Goal: Navigation & Orientation: Find specific page/section

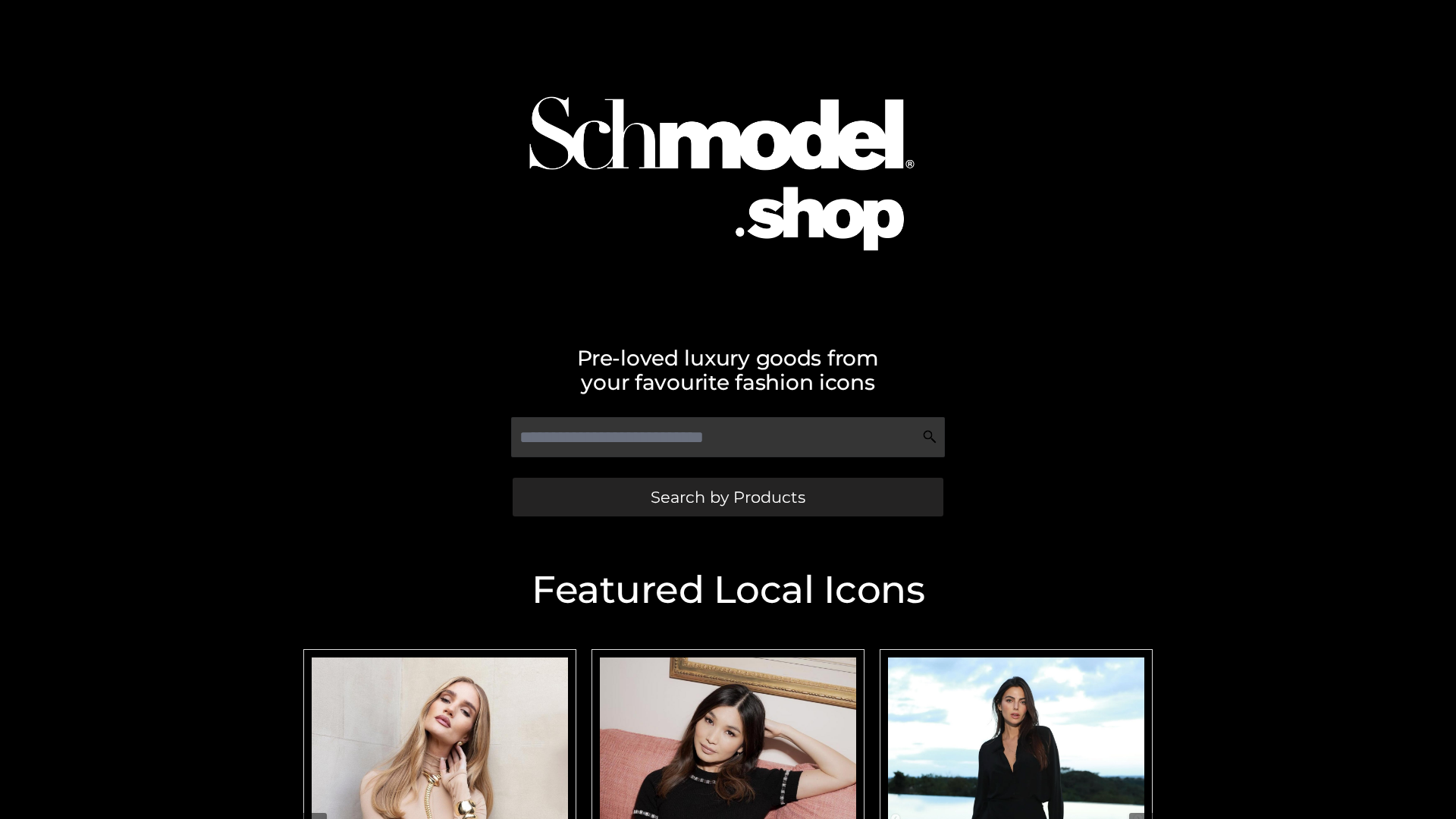
click at [727, 497] on span "Search by Products" at bounding box center [728, 497] width 155 height 16
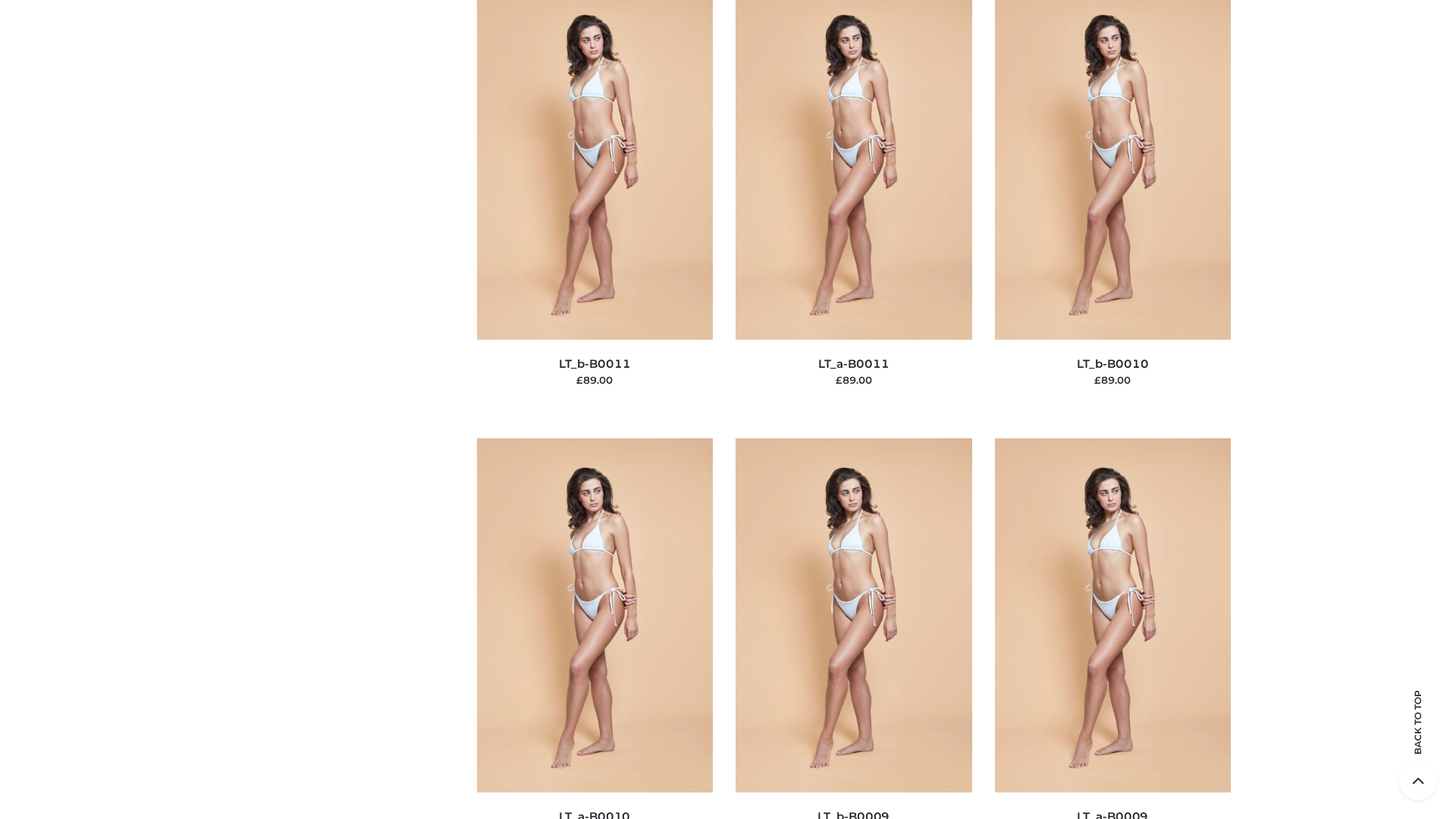
scroll to position [6810, 0]
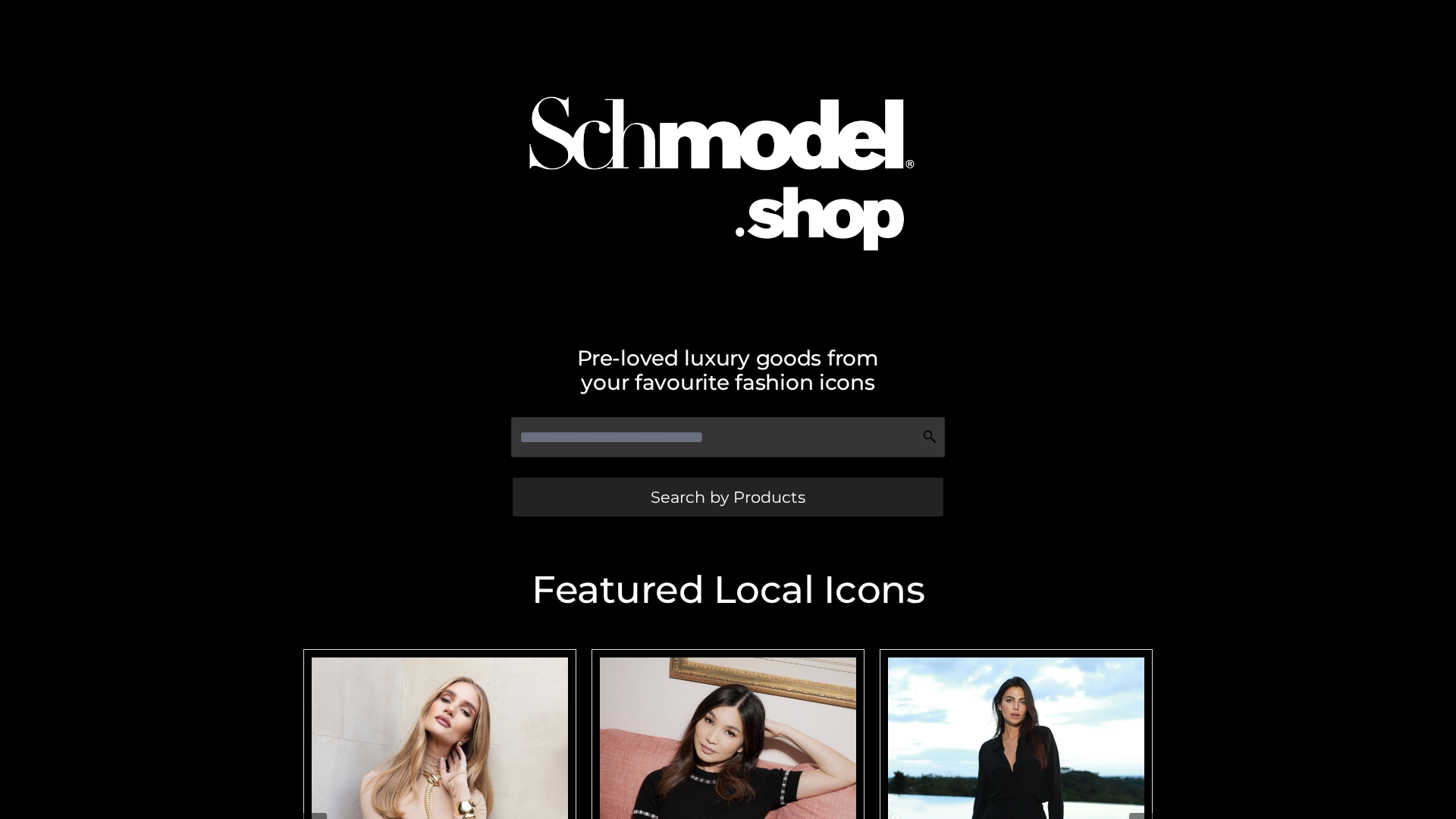
click at [727, 497] on span "Search by Products" at bounding box center [728, 497] width 155 height 16
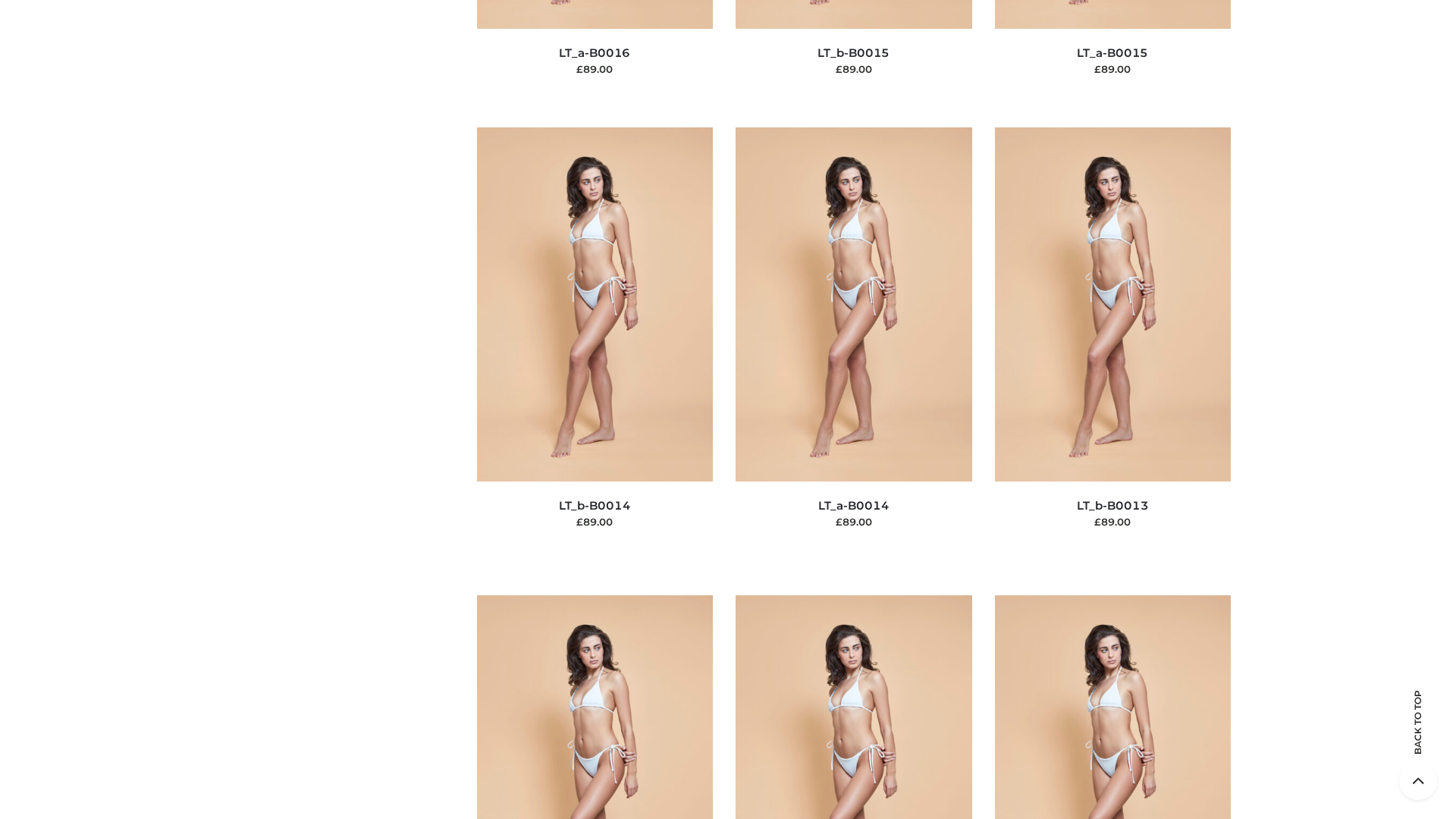
scroll to position [5393, 0]
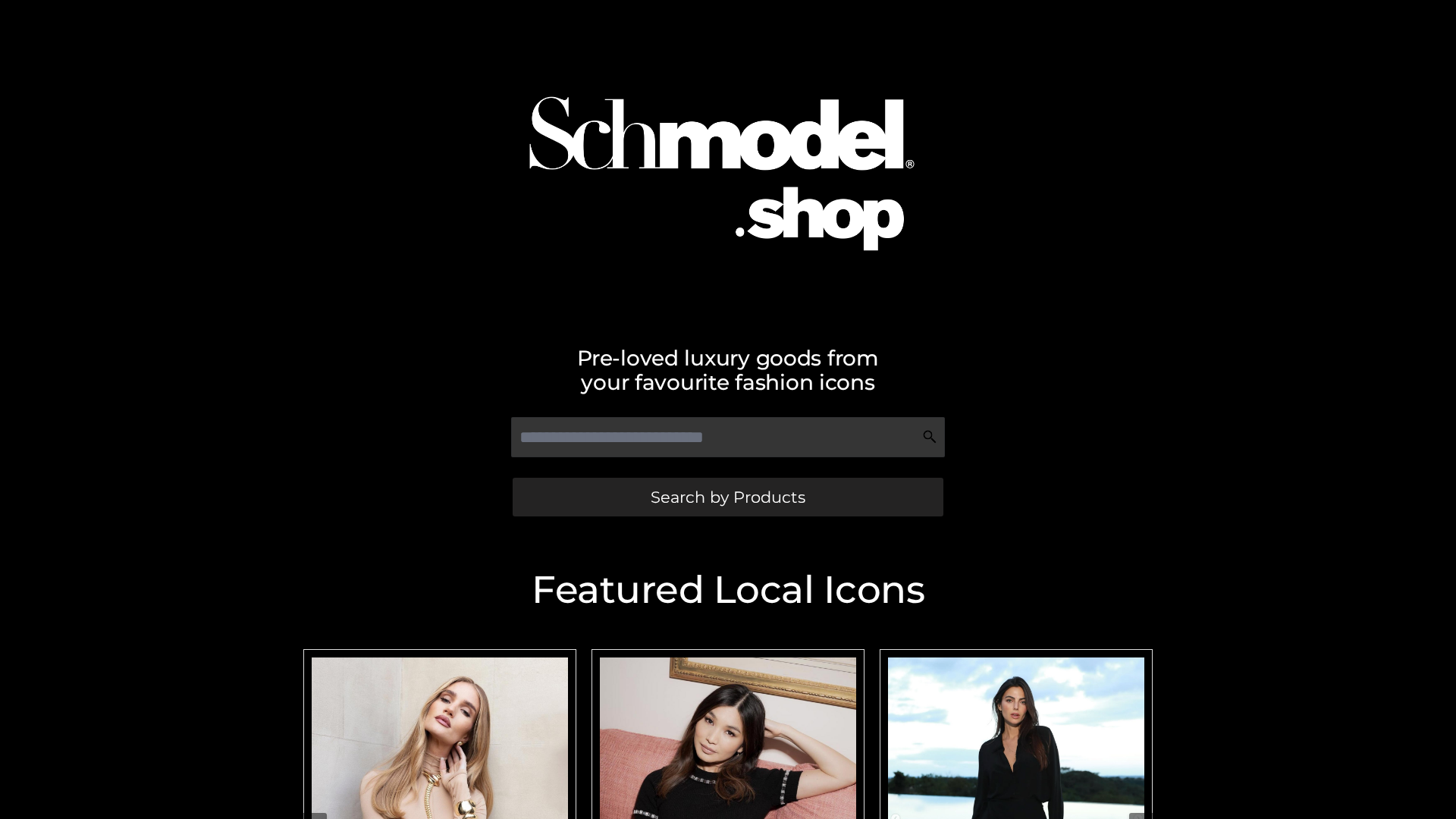
click at [727, 497] on span "Search by Products" at bounding box center [728, 497] width 155 height 16
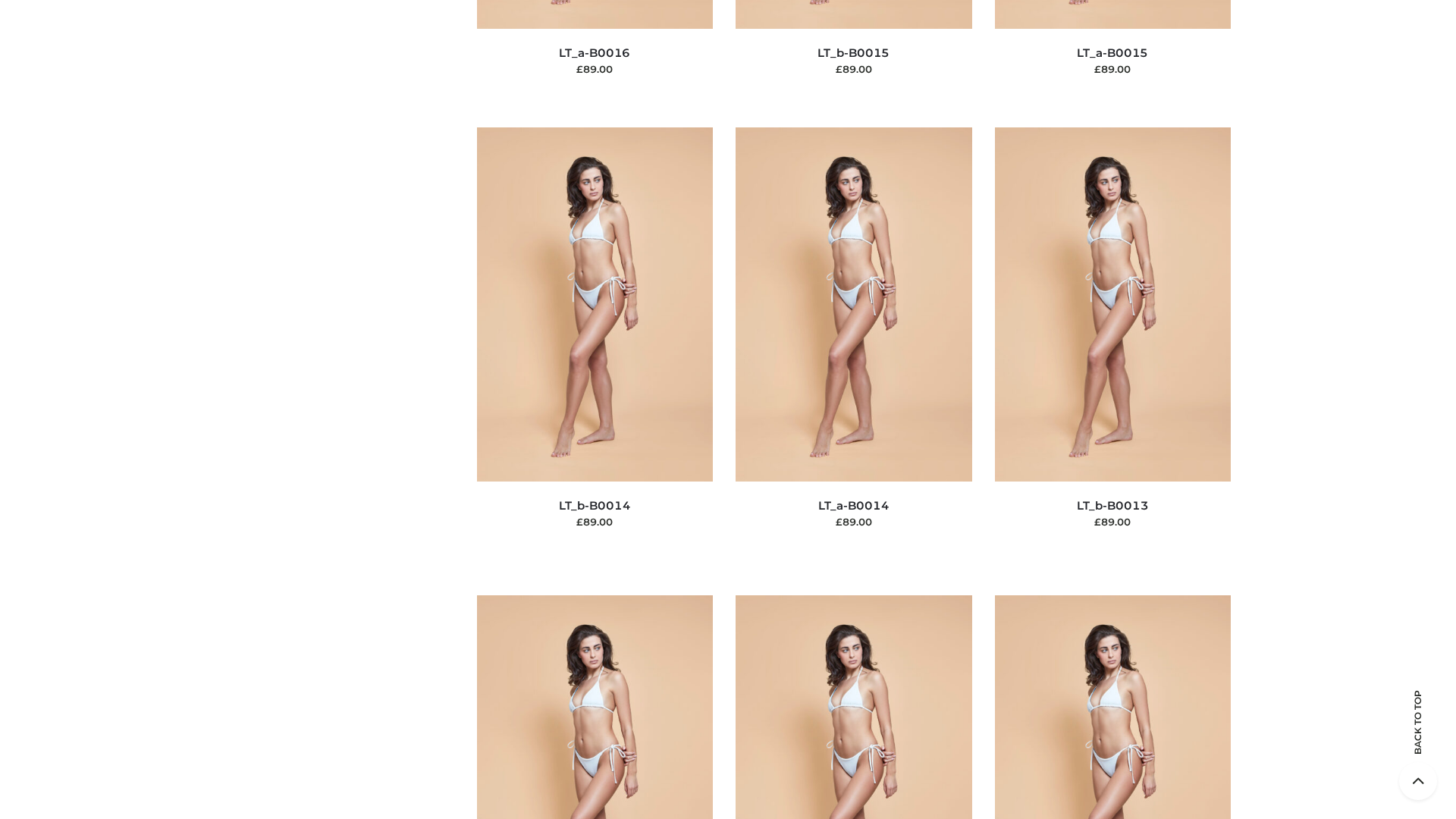
scroll to position [5393, 0]
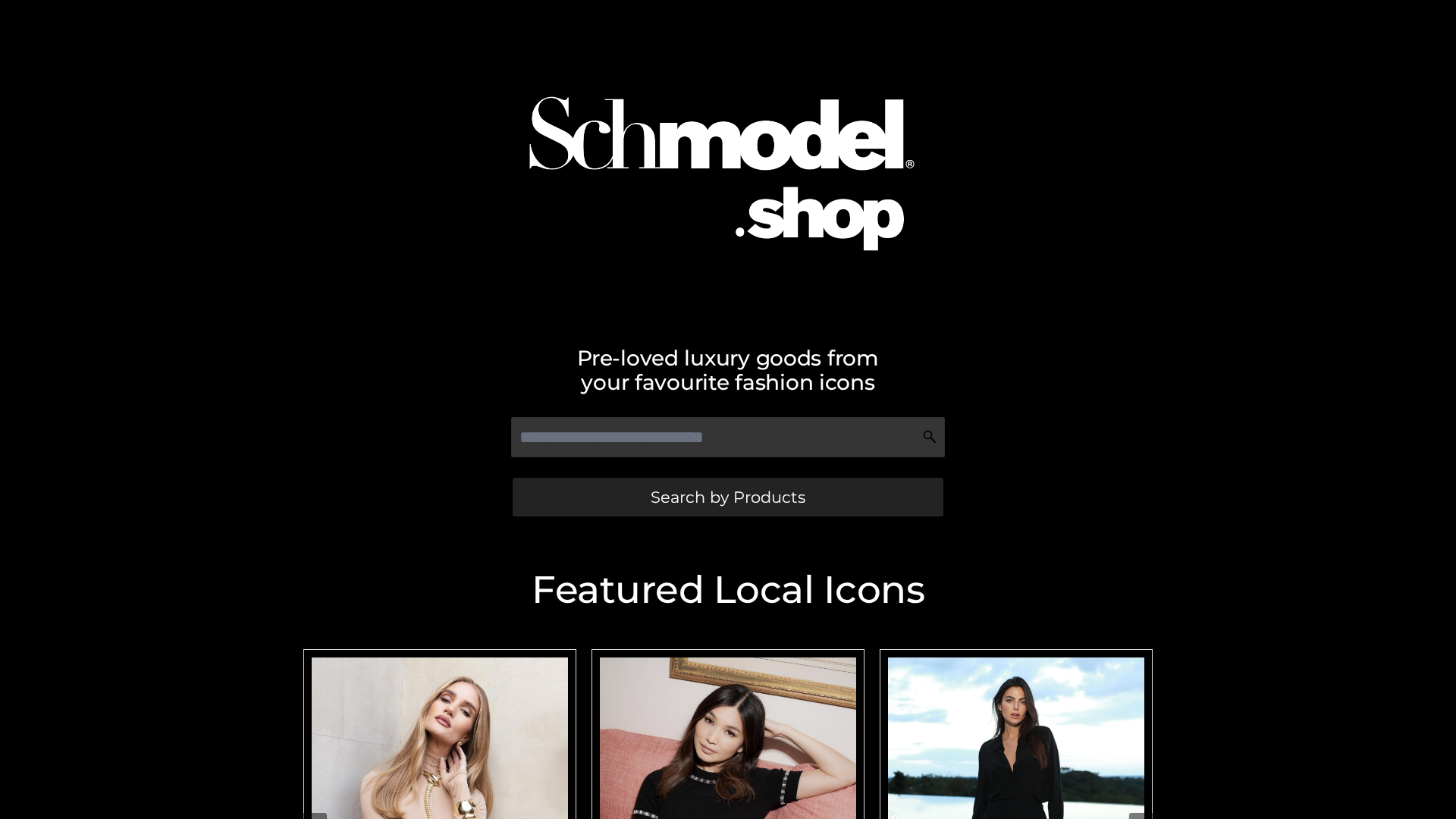
click at [727, 497] on span "Search by Products" at bounding box center [728, 497] width 155 height 16
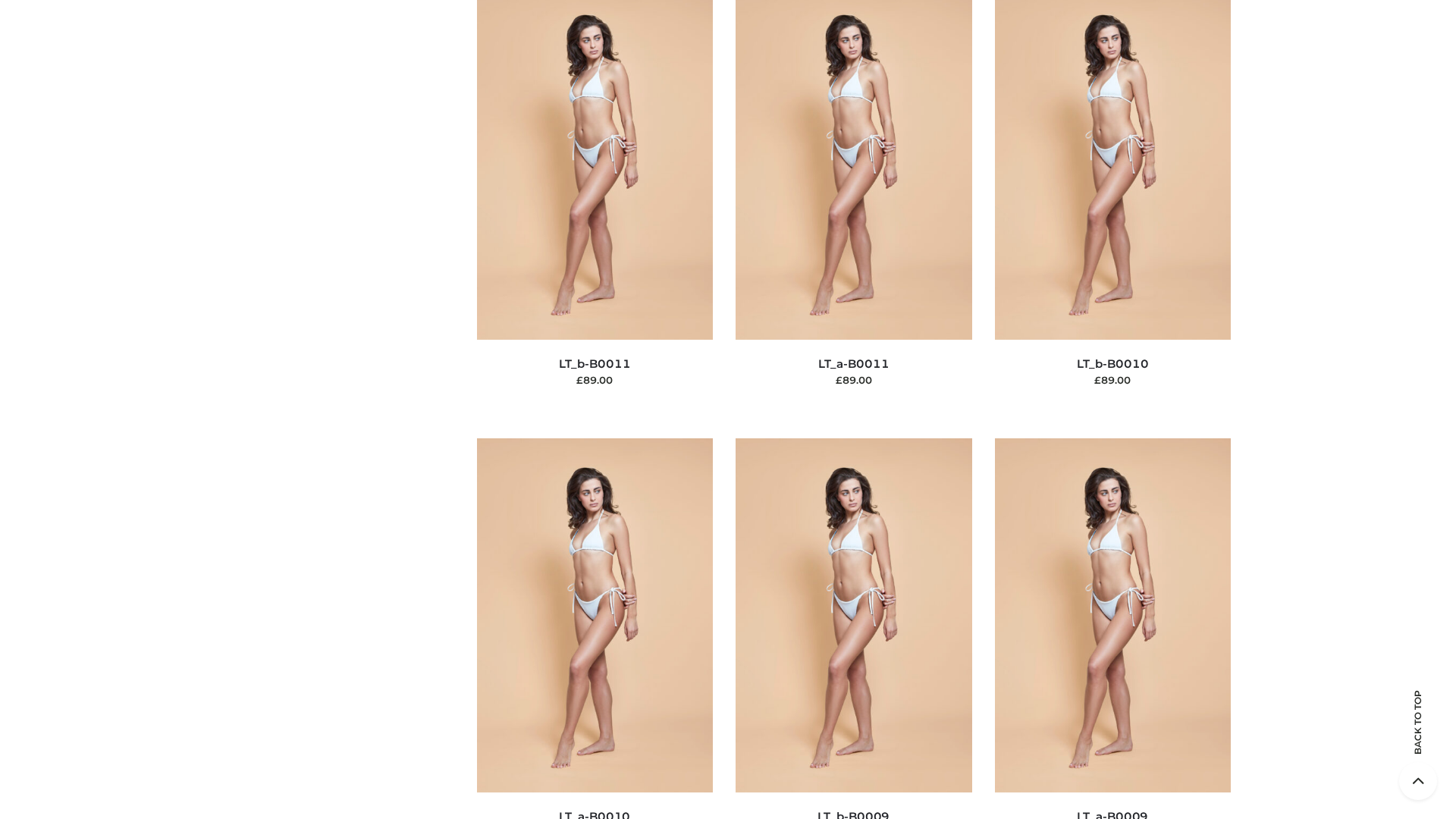
scroll to position [6810, 0]
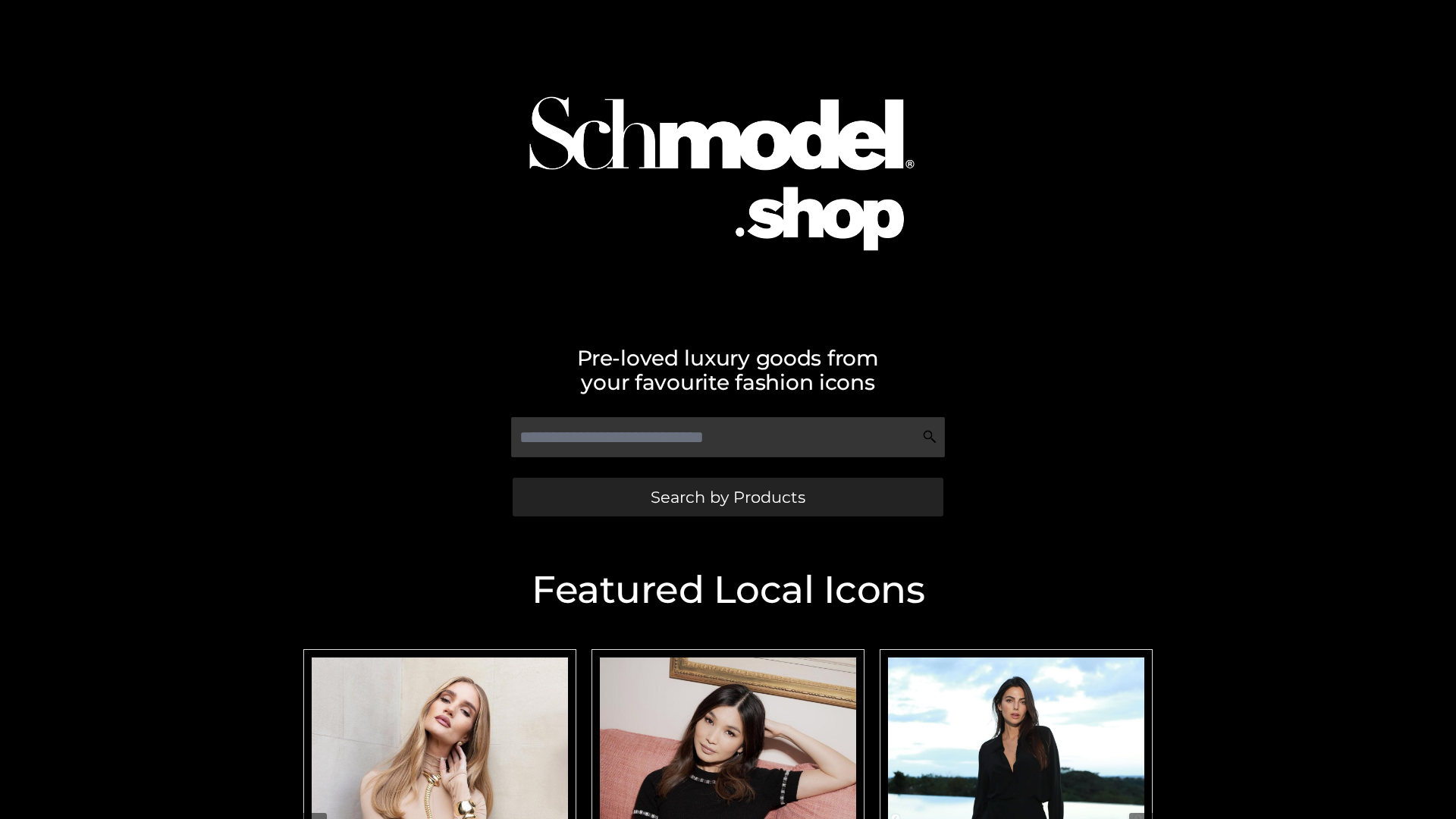
click at [727, 497] on span "Search by Products" at bounding box center [728, 497] width 155 height 16
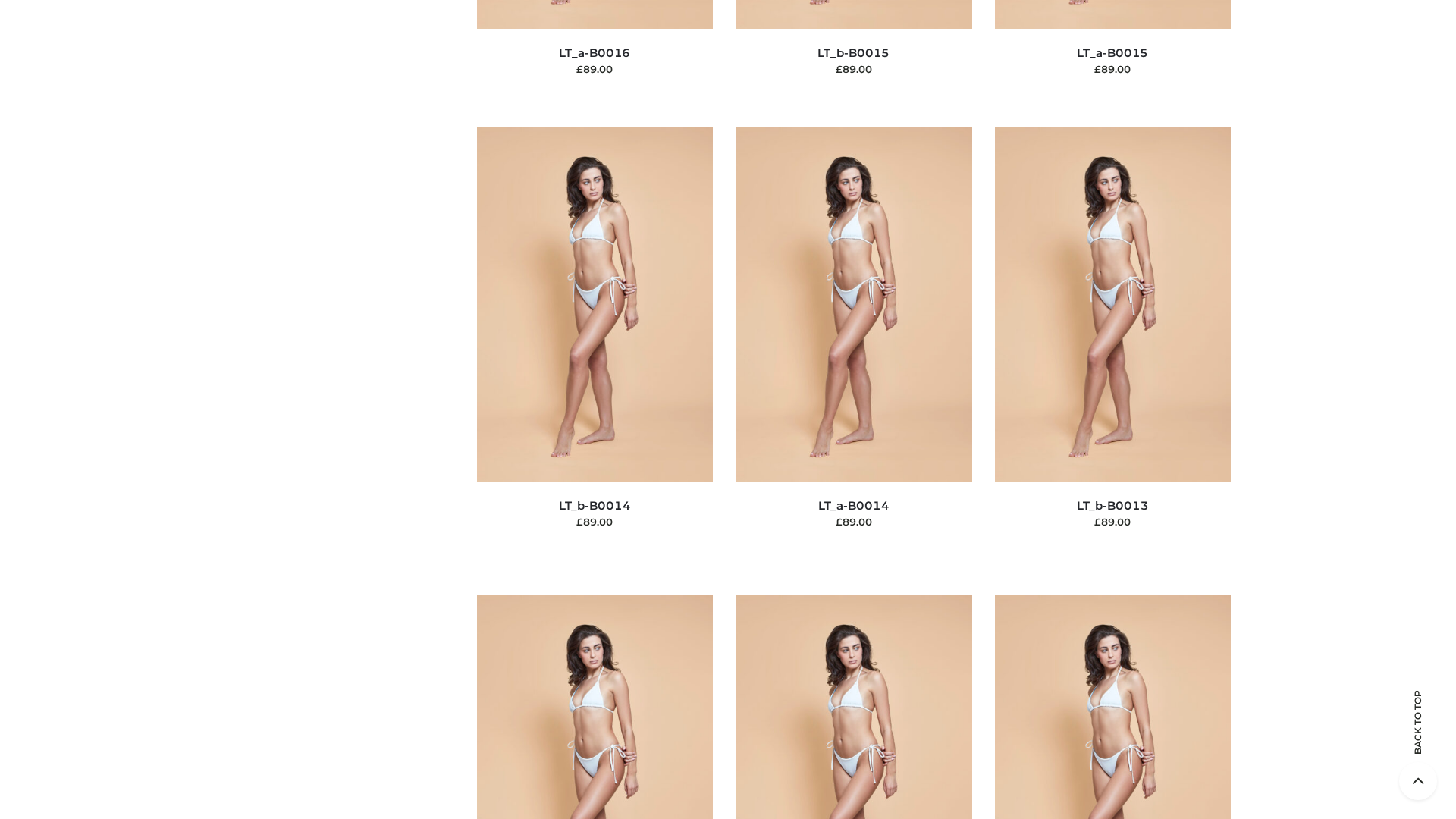
scroll to position [5393, 0]
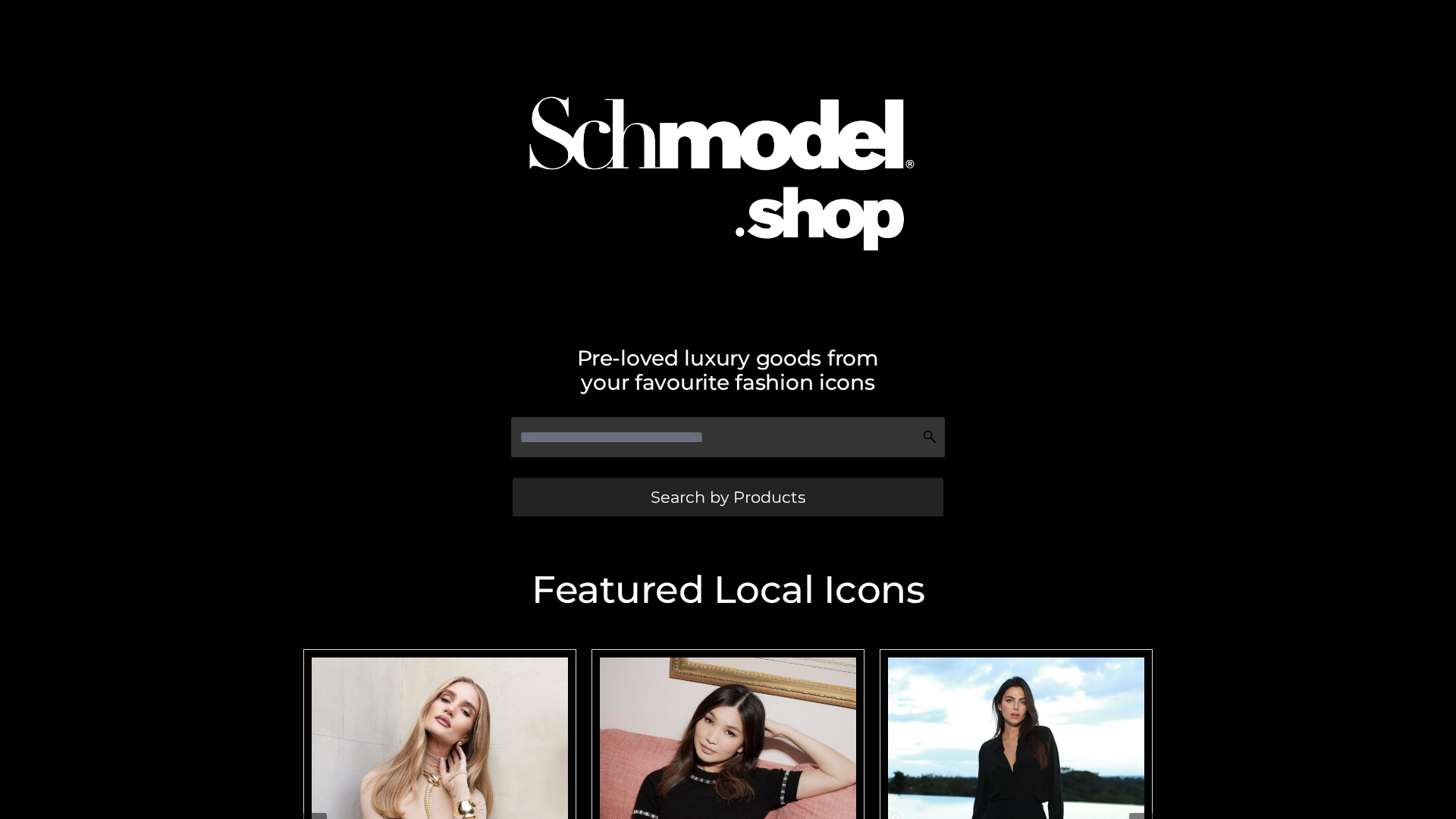
click at [727, 497] on span "Search by Products" at bounding box center [728, 497] width 155 height 16
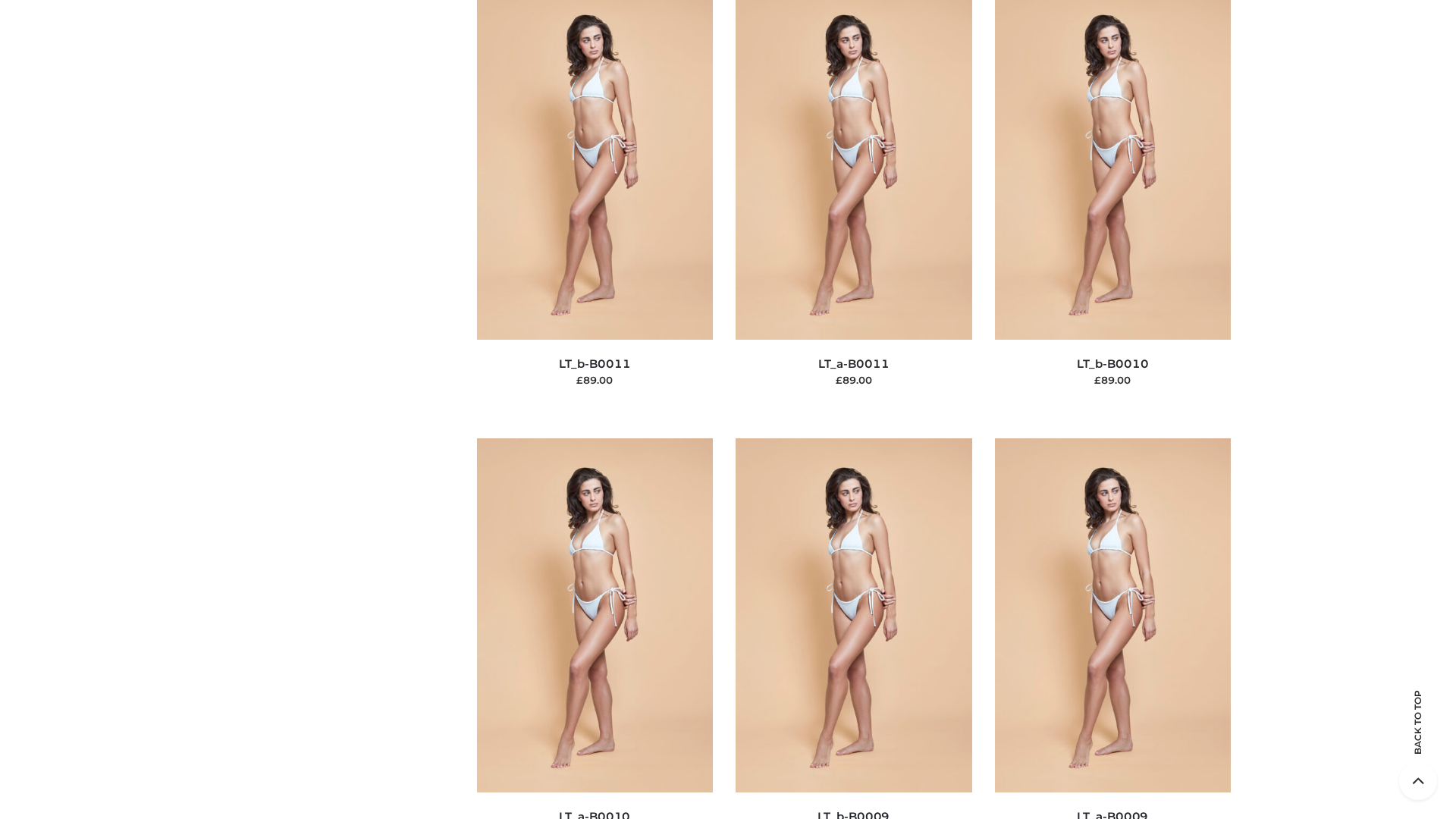
scroll to position [6810, 0]
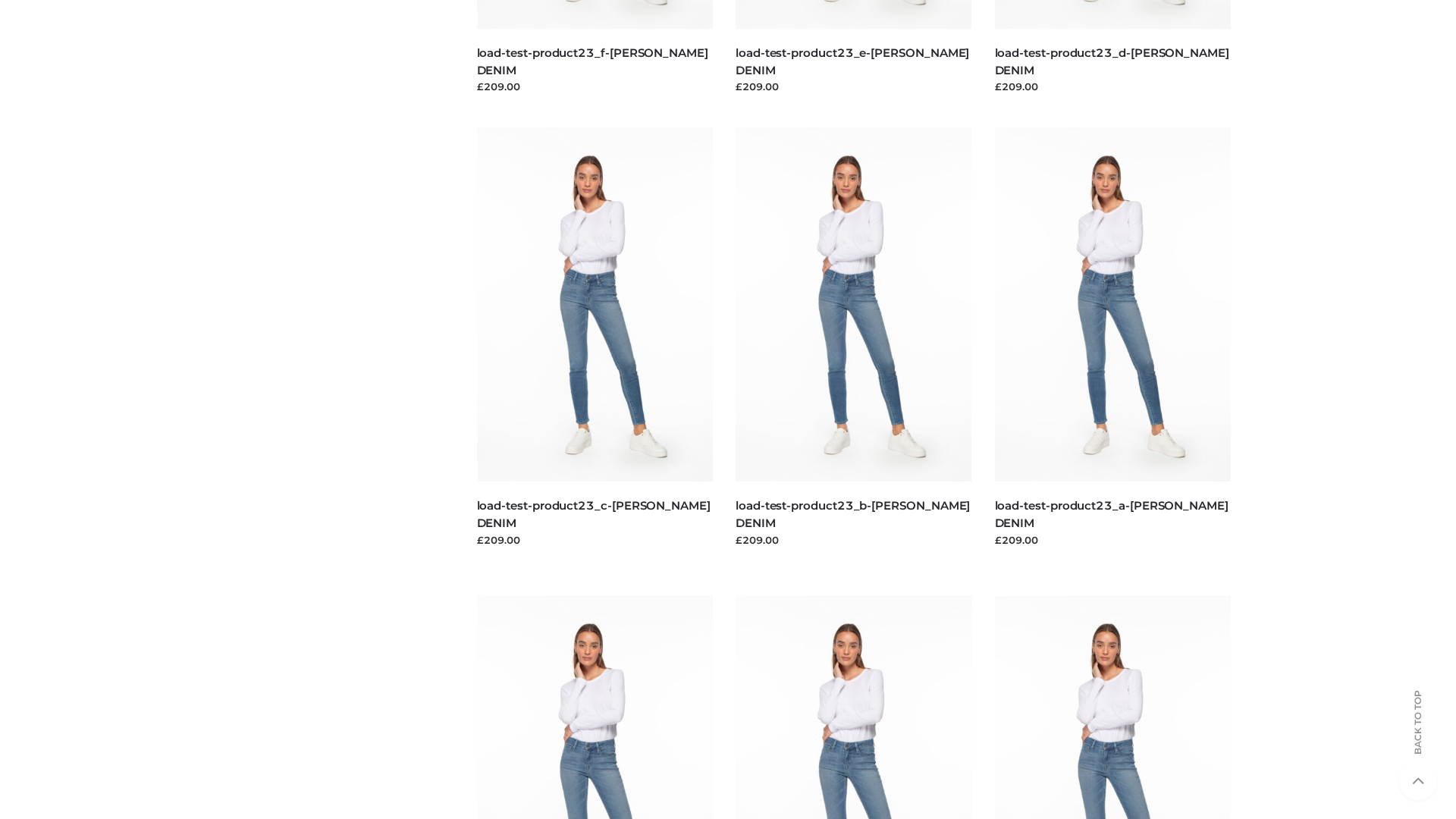
scroll to position [1330, 0]
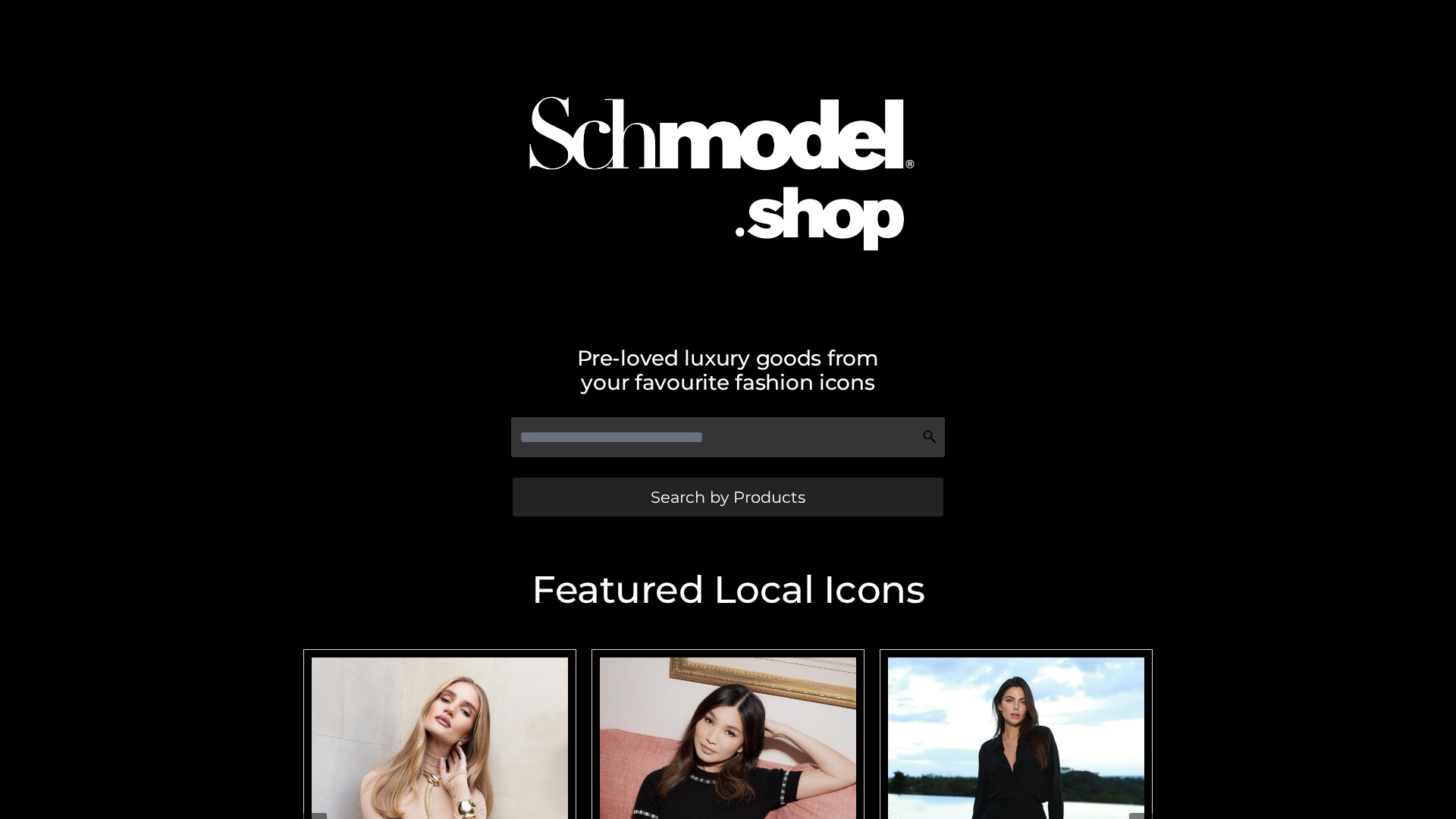
click at [727, 497] on span "Search by Products" at bounding box center [728, 497] width 155 height 16
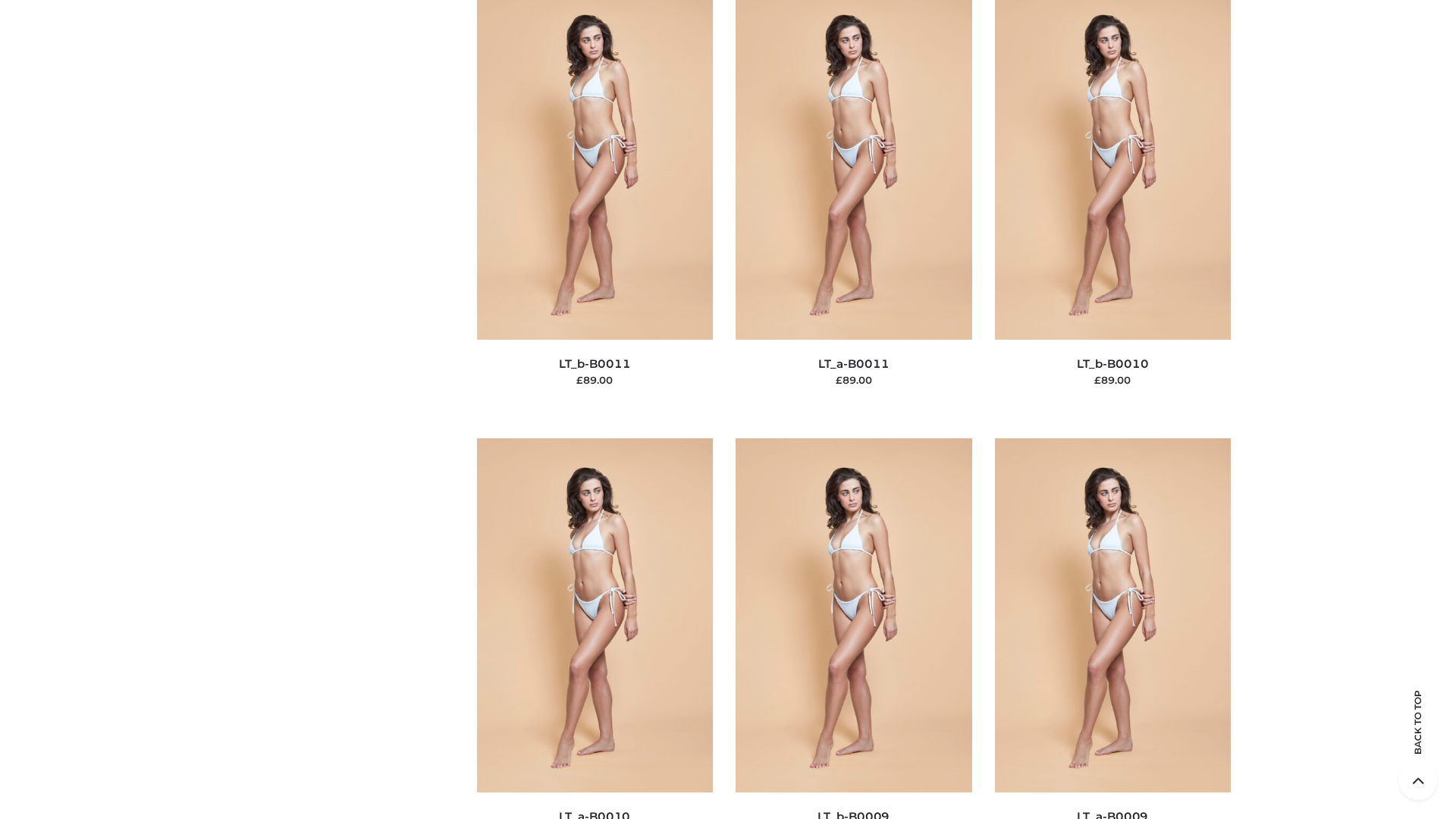
scroll to position [6810, 0]
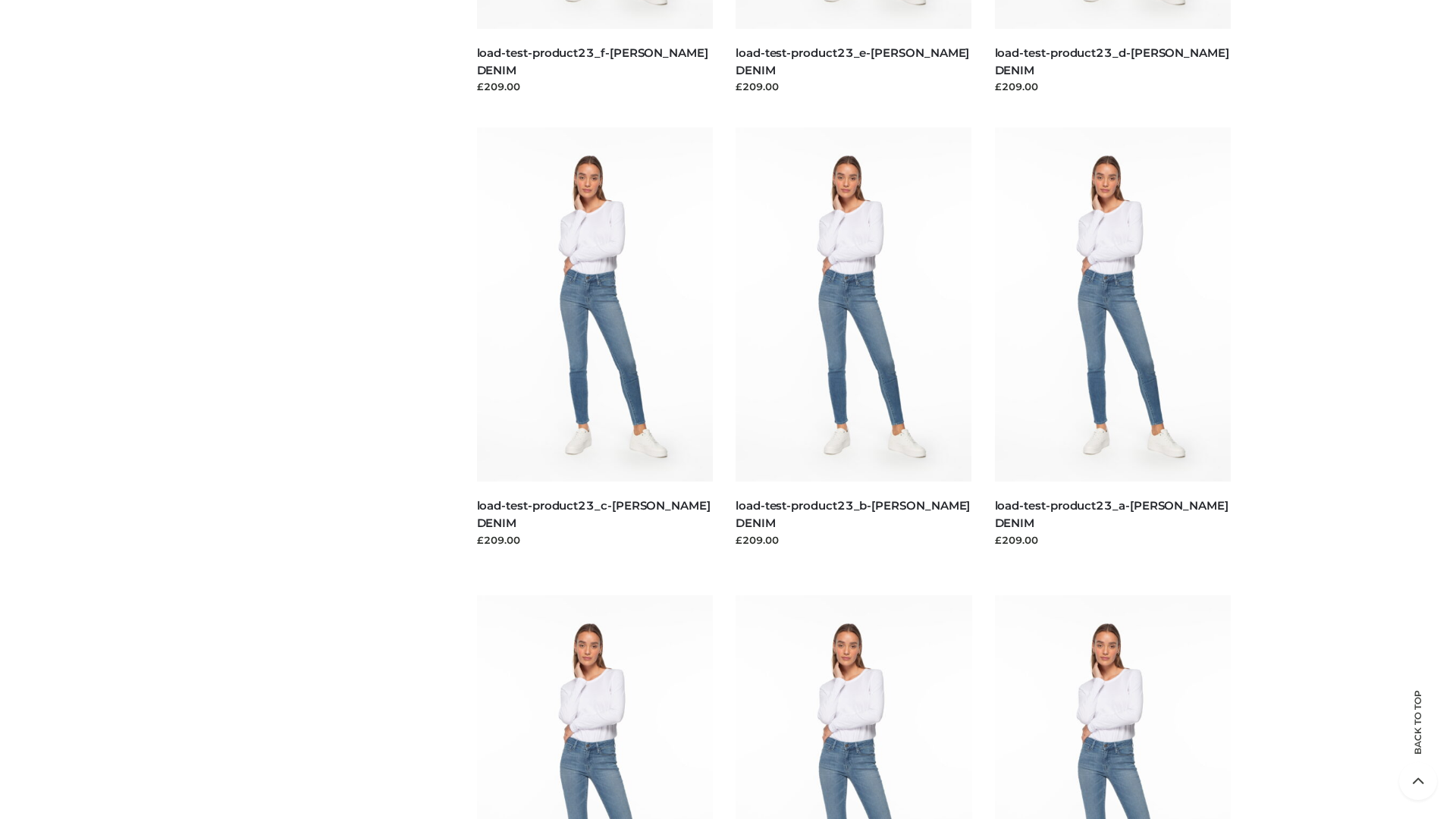
scroll to position [1330, 0]
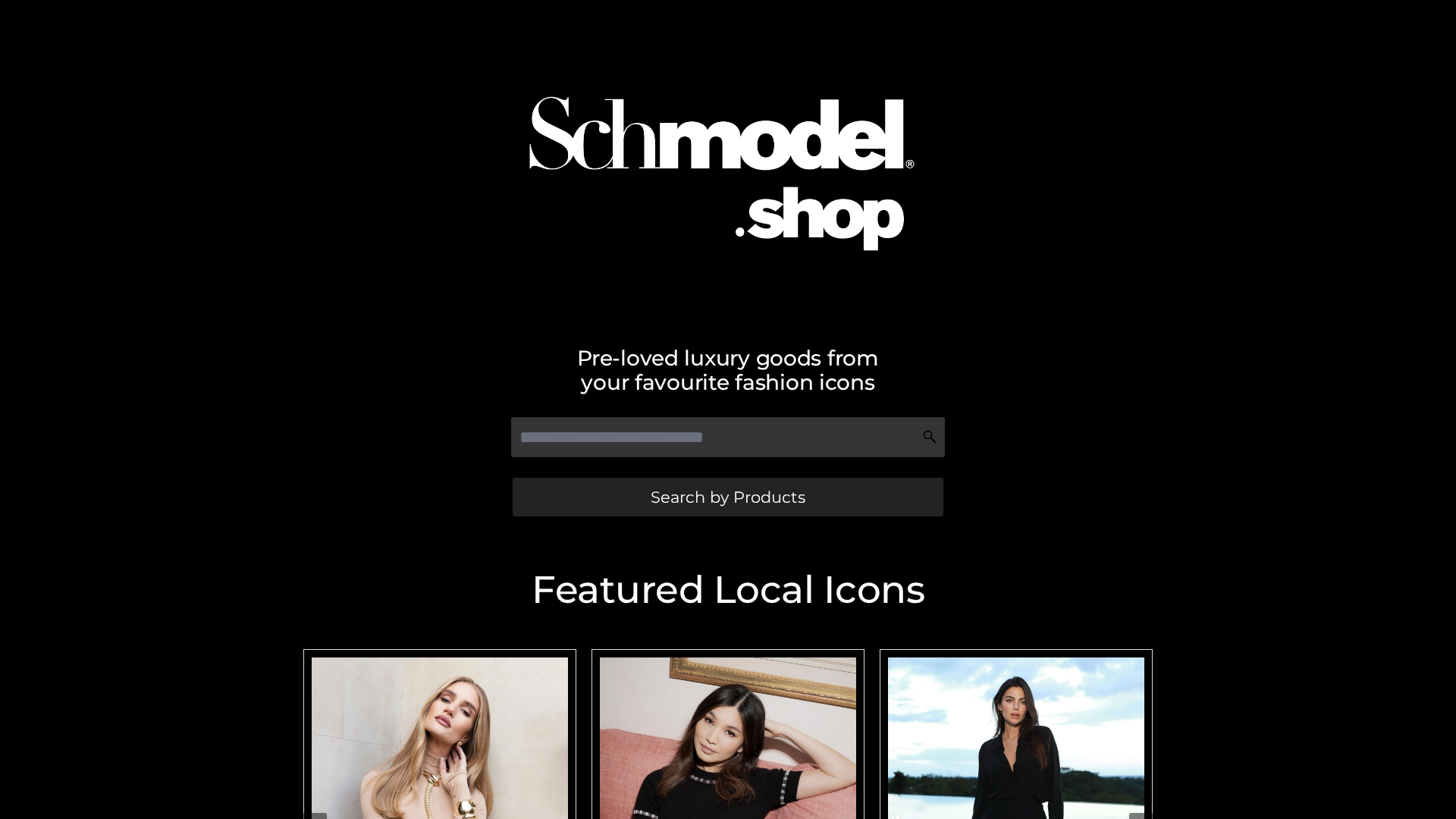
click at [727, 497] on span "Search by Products" at bounding box center [728, 497] width 155 height 16
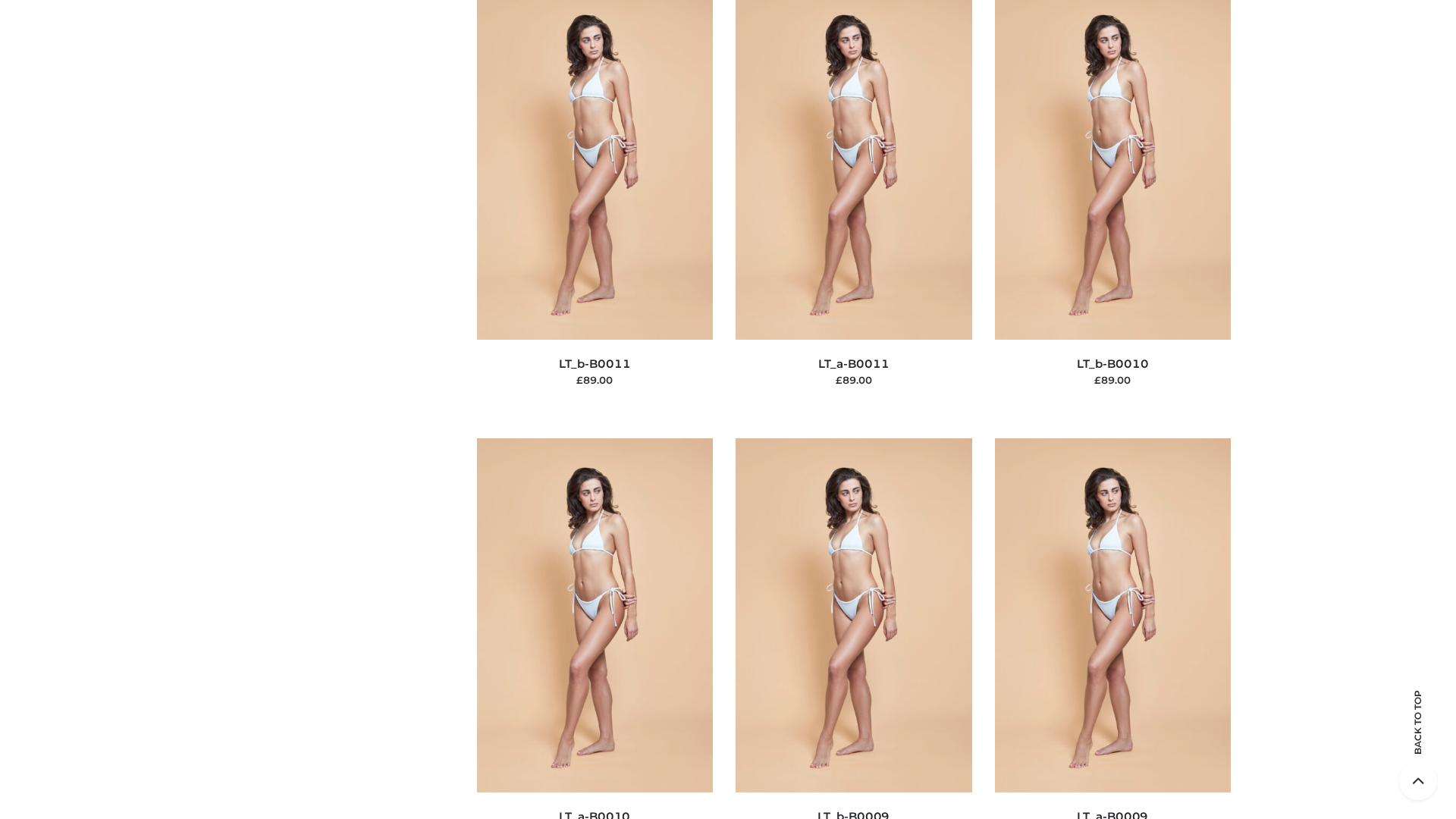
scroll to position [6810, 0]
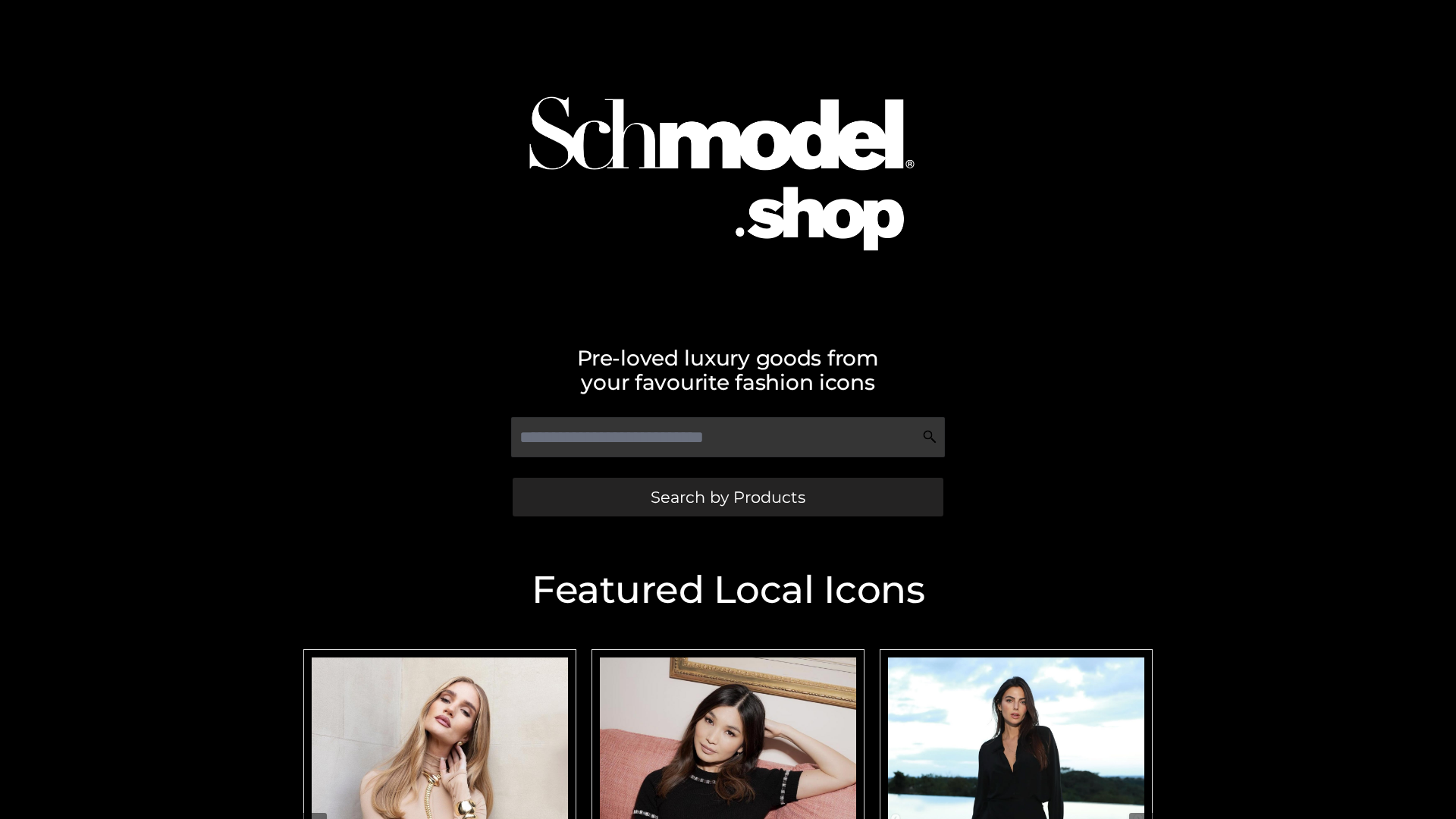
click at [727, 497] on span "Search by Products" at bounding box center [728, 497] width 155 height 16
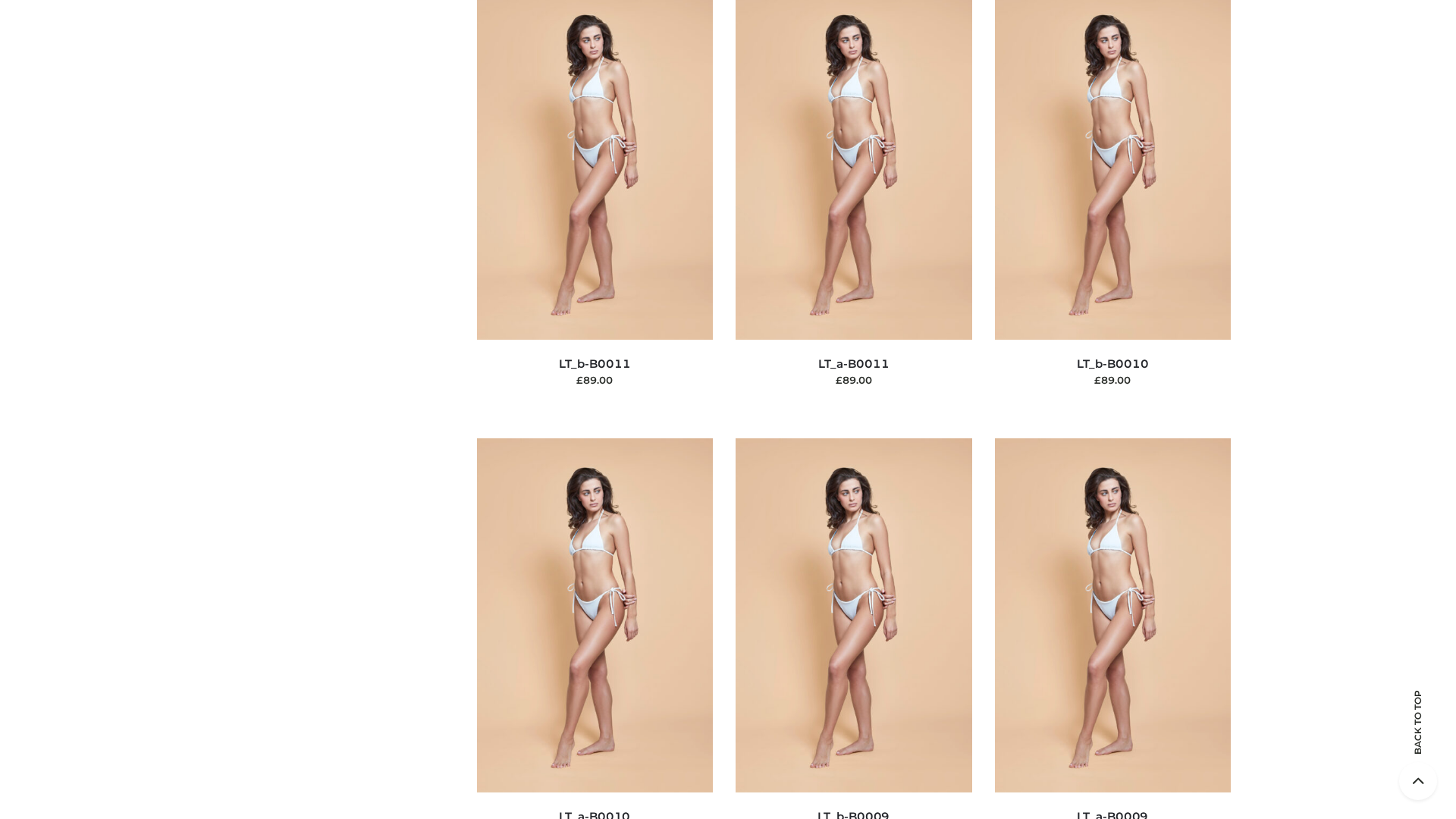
scroll to position [6810, 0]
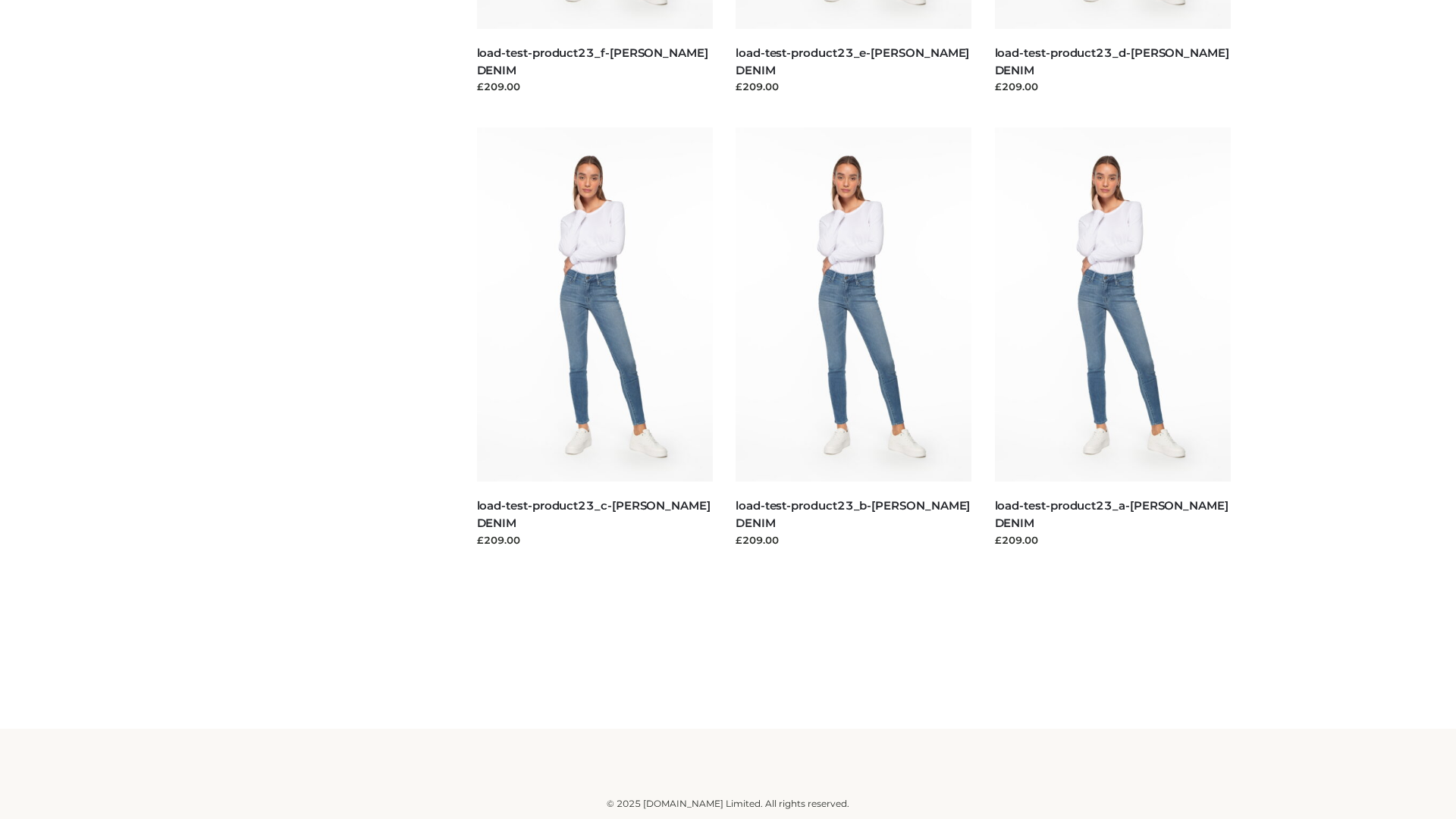
scroll to position [1330, 0]
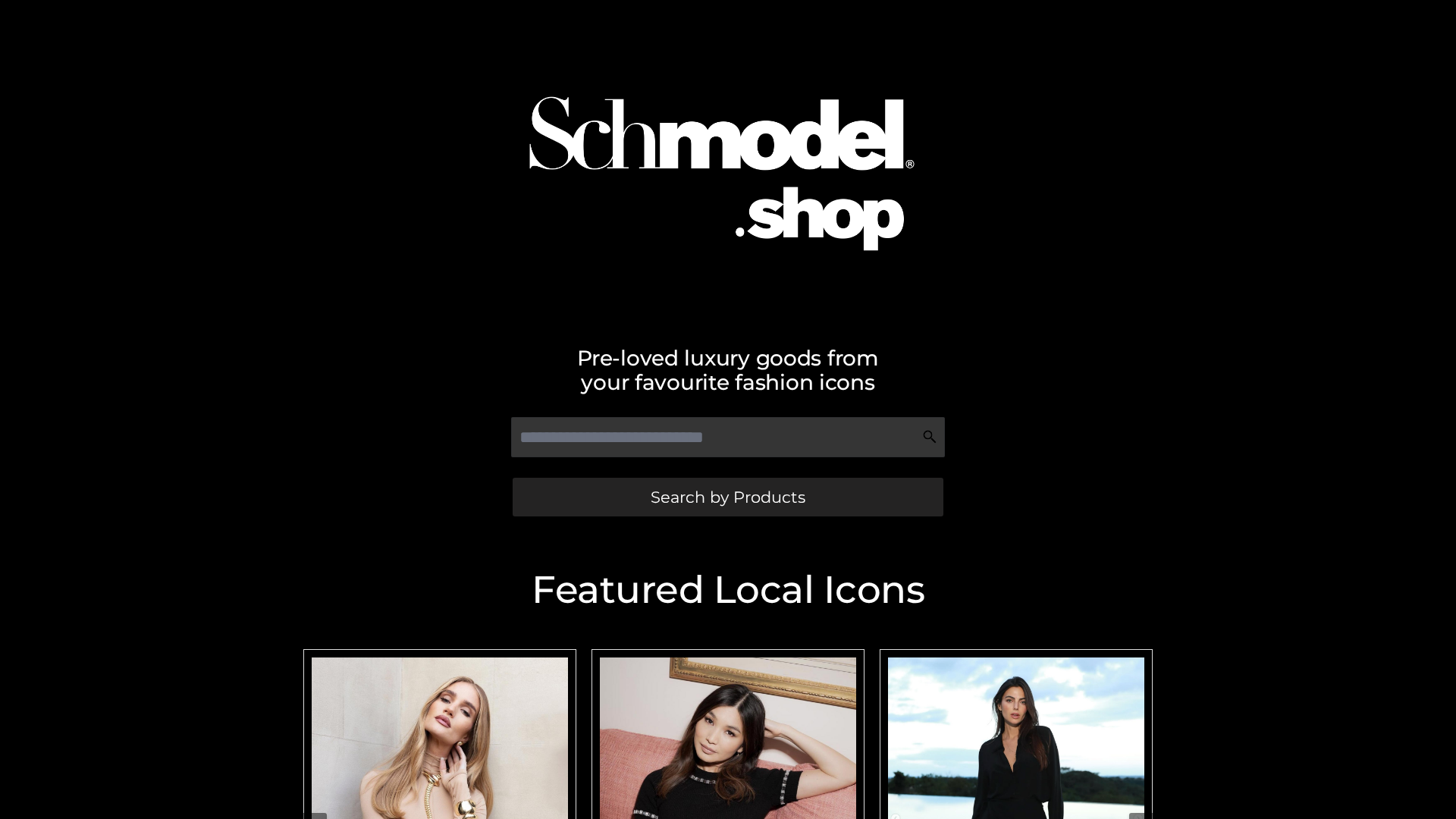
click at [727, 497] on span "Search by Products" at bounding box center [728, 497] width 155 height 16
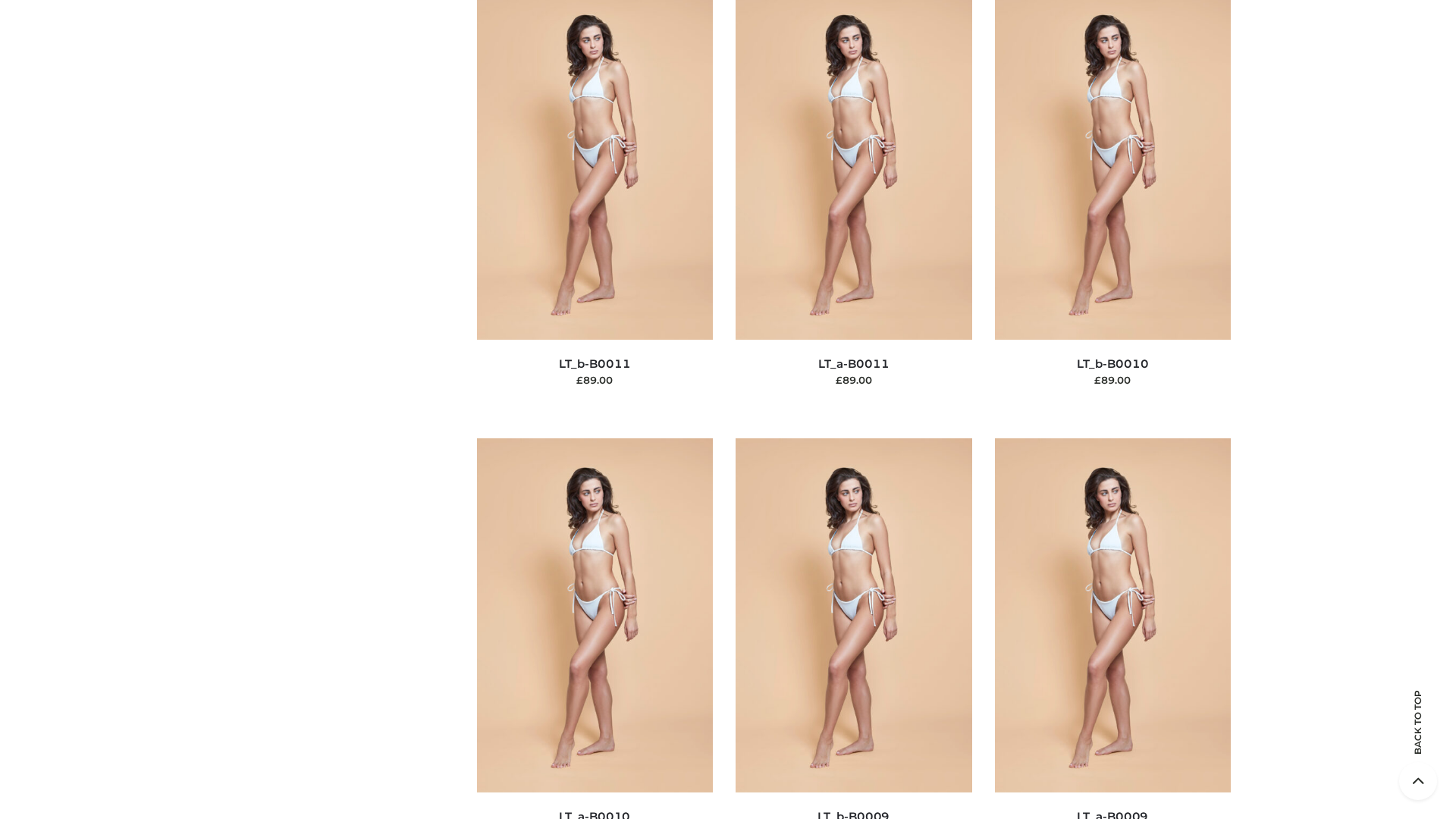
scroll to position [6810, 0]
